Goal: Task Accomplishment & Management: Complete application form

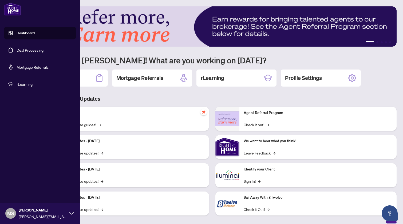
click at [20, 49] on link "Deal Processing" at bounding box center [30, 50] width 27 height 5
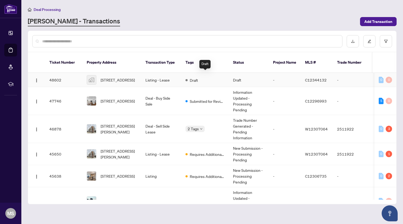
click at [198, 77] on div "Draft" at bounding box center [191, 80] width 13 height 6
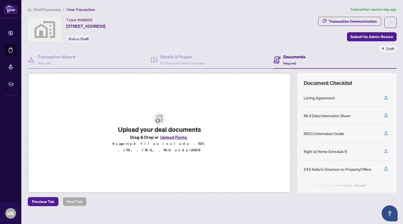
click at [180, 140] on button "Upload Forms" at bounding box center [173, 137] width 30 height 7
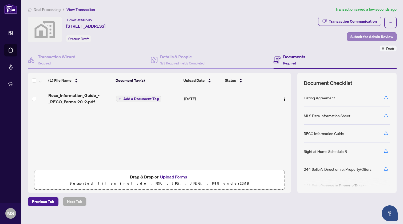
click at [363, 37] on span "Submit for Admin Review" at bounding box center [371, 37] width 43 height 9
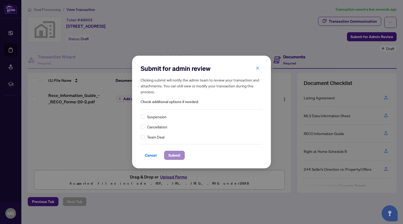
click at [177, 156] on span "Submit" at bounding box center [174, 155] width 12 height 9
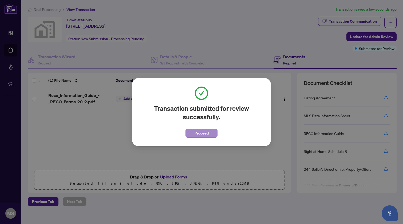
click at [208, 130] on span "Proceed" at bounding box center [201, 133] width 14 height 9
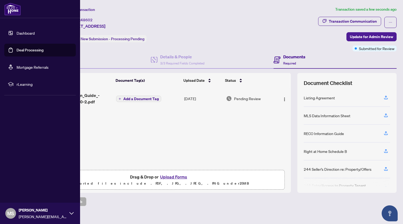
click at [21, 33] on link "Dashboard" at bounding box center [26, 33] width 18 height 5
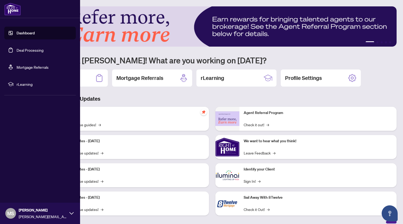
click at [29, 51] on link "Deal Processing" at bounding box center [30, 50] width 27 height 5
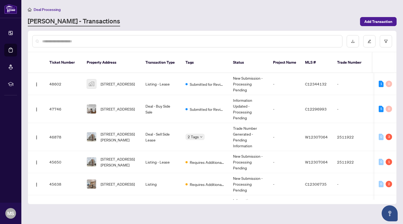
click at [181, 27] on main "Deal Processing [PERSON_NAME] - Transactions Add Transaction Ticket Number Prop…" at bounding box center [212, 112] width 382 height 224
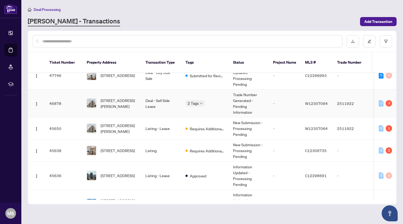
scroll to position [34, 0]
click at [201, 102] on icon "down" at bounding box center [201, 103] width 3 height 3
click at [0, 0] on div "Requires Additional Docs" at bounding box center [0, 0] width 0 height 0
click at [164, 100] on td "Deal - Sell Side Lease" at bounding box center [161, 104] width 40 height 28
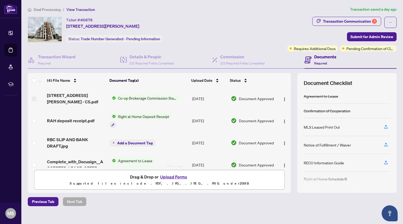
click at [308, 59] on icon at bounding box center [307, 60] width 7 height 7
click at [146, 63] on span "2/2 Required Fields Completed" at bounding box center [151, 63] width 44 height 4
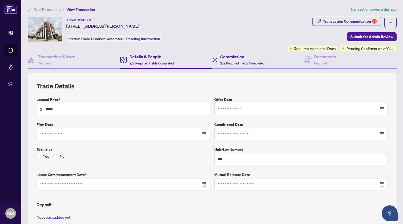
type input "**********"
click at [219, 54] on div "Commission 2/2 Required Fields Completed" at bounding box center [238, 60] width 52 height 13
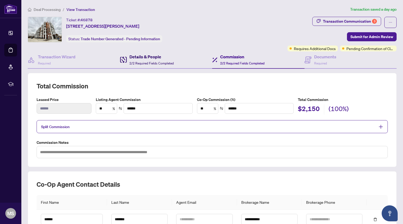
click at [157, 65] on span "2/2 Required Fields Completed" at bounding box center [151, 63] width 44 height 4
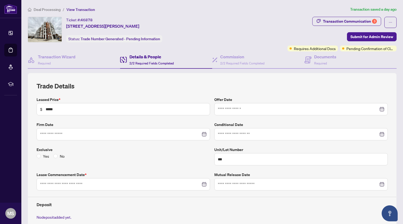
type input "**********"
click at [311, 61] on icon at bounding box center [307, 60] width 7 height 7
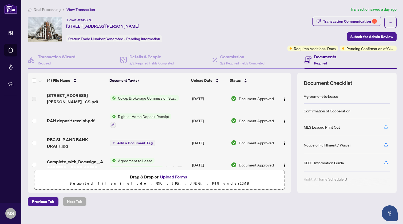
click at [388, 128] on icon "button" at bounding box center [385, 127] width 5 height 5
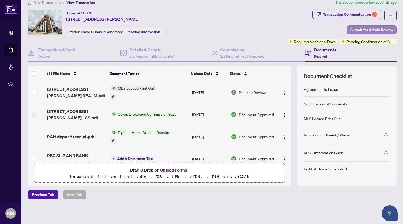
click at [368, 32] on span "Submit for Admin Review" at bounding box center [371, 30] width 43 height 9
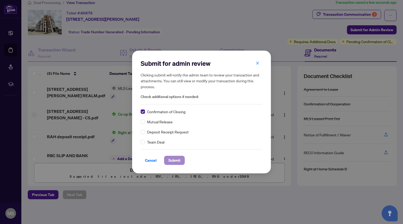
click at [177, 161] on span "Submit" at bounding box center [174, 160] width 12 height 9
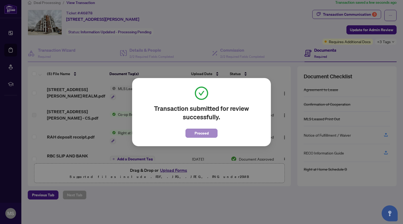
click at [204, 133] on span "Proceed" at bounding box center [201, 133] width 14 height 9
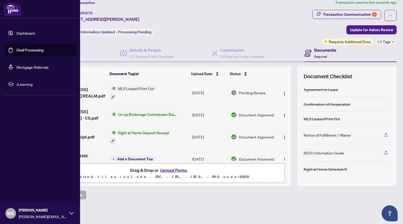
click at [15, 10] on img at bounding box center [12, 9] width 17 height 13
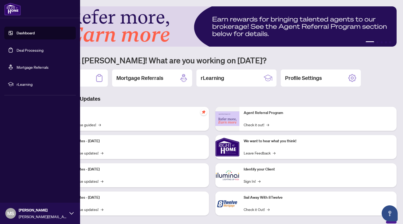
click at [24, 50] on link "Deal Processing" at bounding box center [30, 50] width 27 height 5
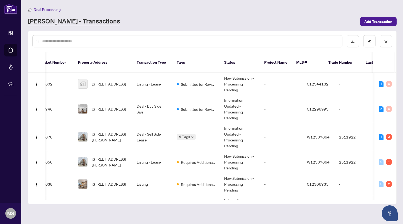
scroll to position [0, 9]
